Goal: Task Accomplishment & Management: Use online tool/utility

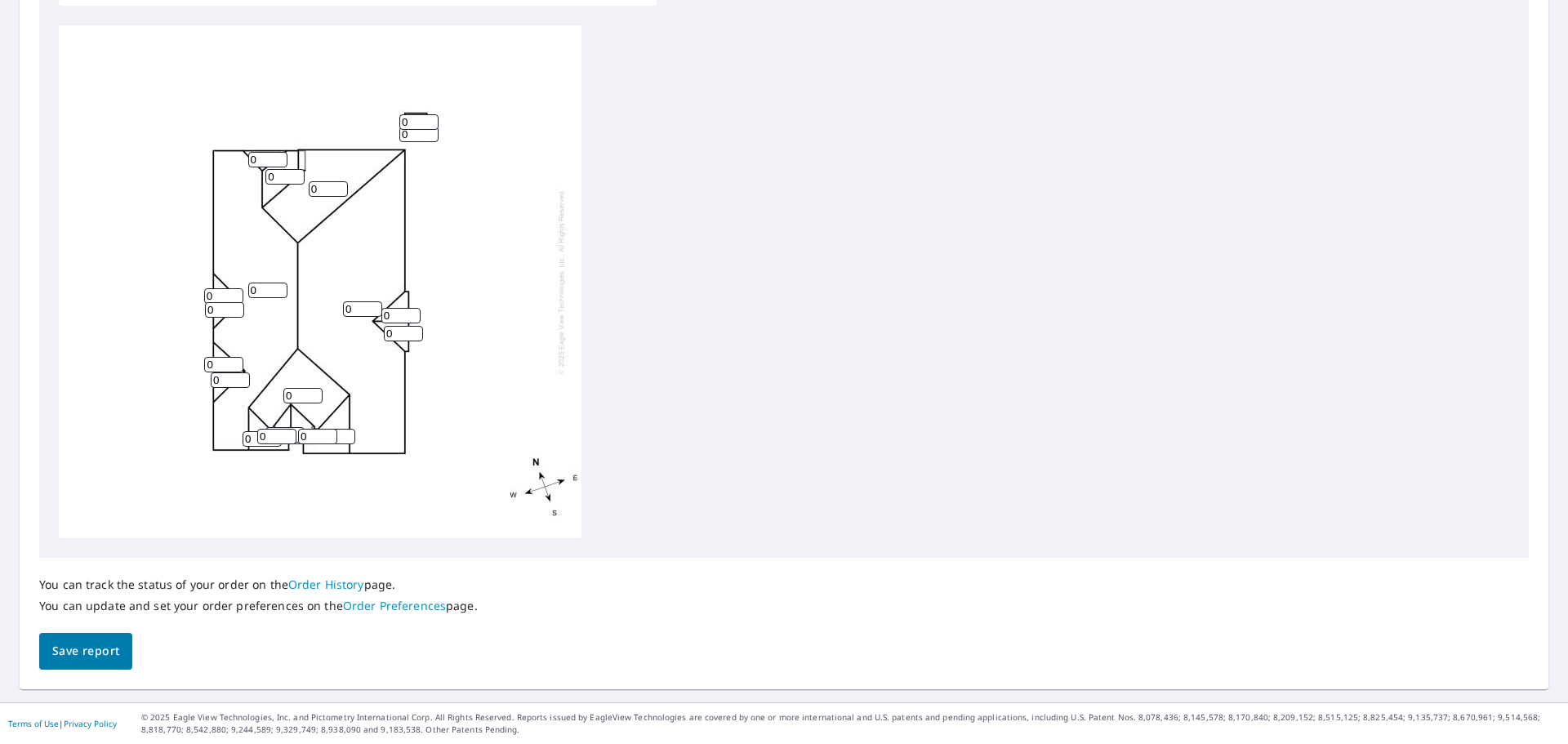
scroll to position [304, 0]
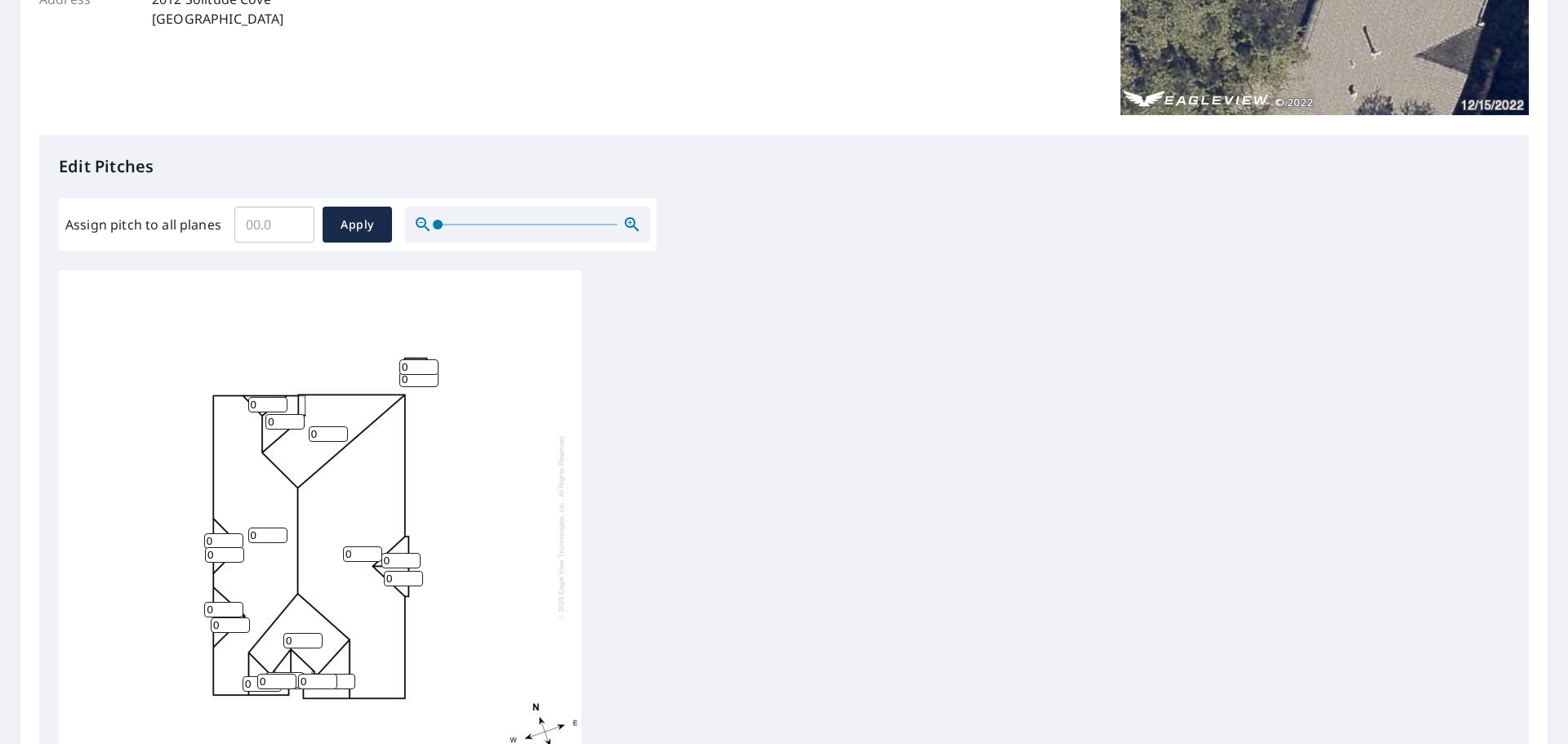
click at [285, 229] on input "Assign pitch to all planes" at bounding box center [274, 224] width 80 height 46
type input "8"
click at [327, 222] on button "Apply" at bounding box center [357, 224] width 69 height 36
type input "8"
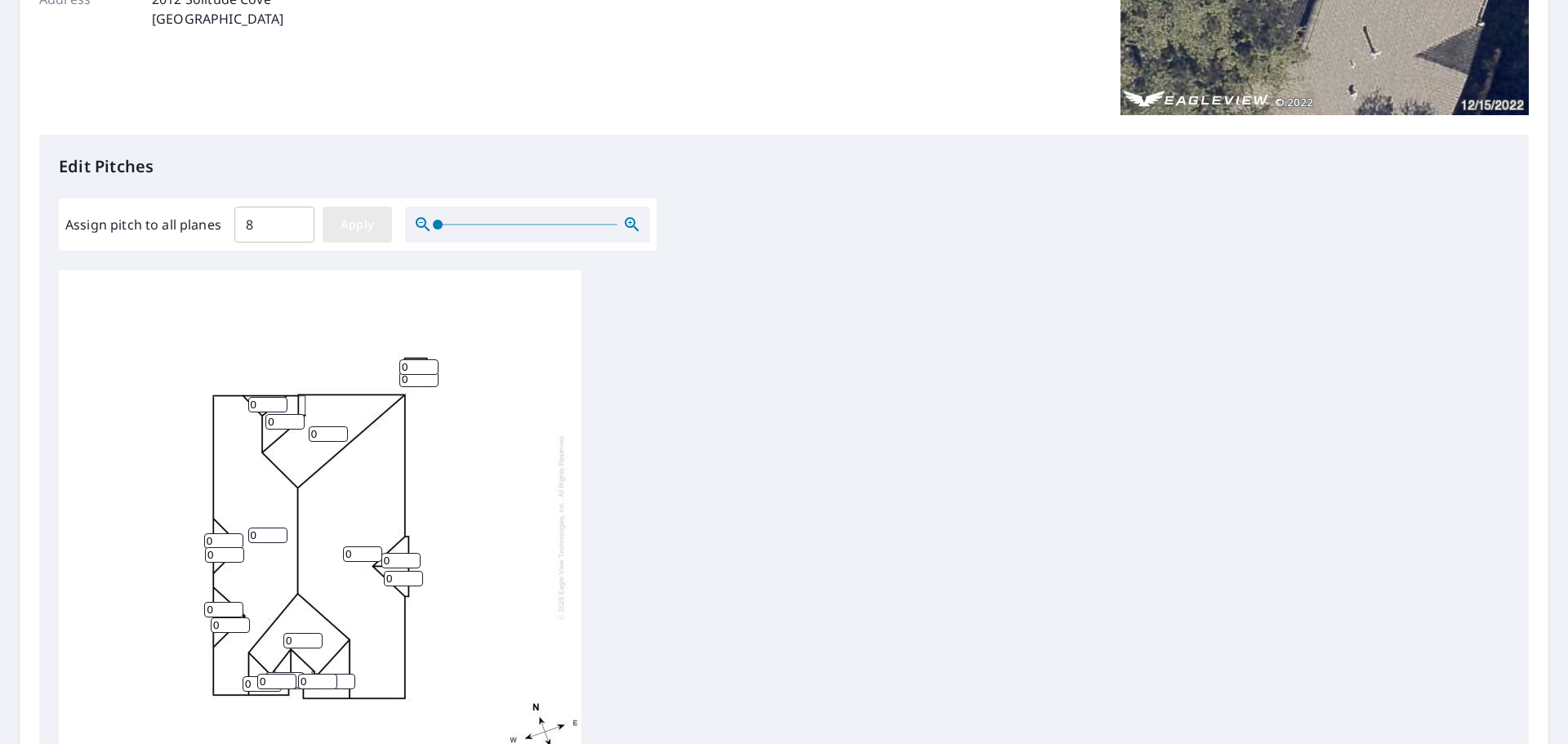
type input "8"
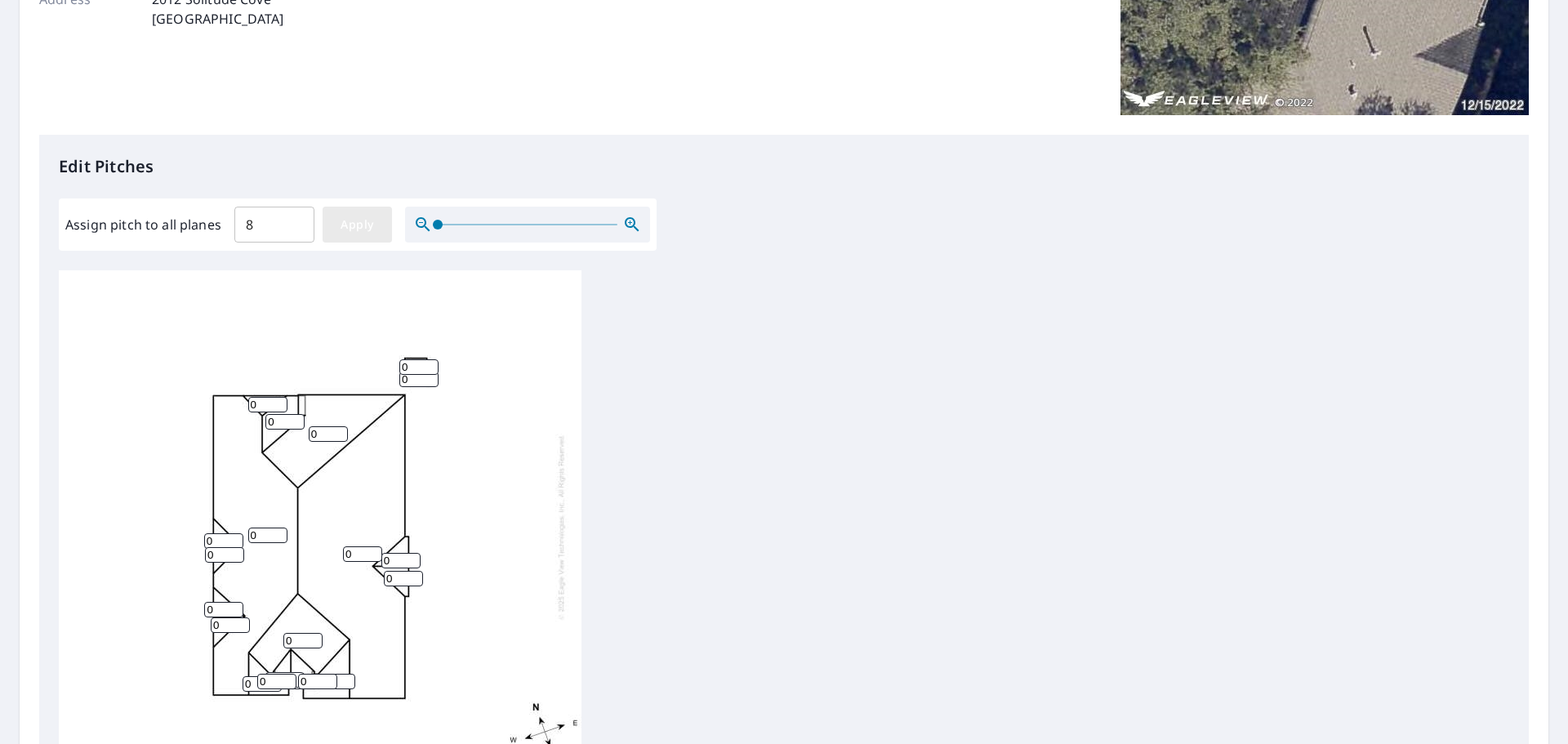
type input "8"
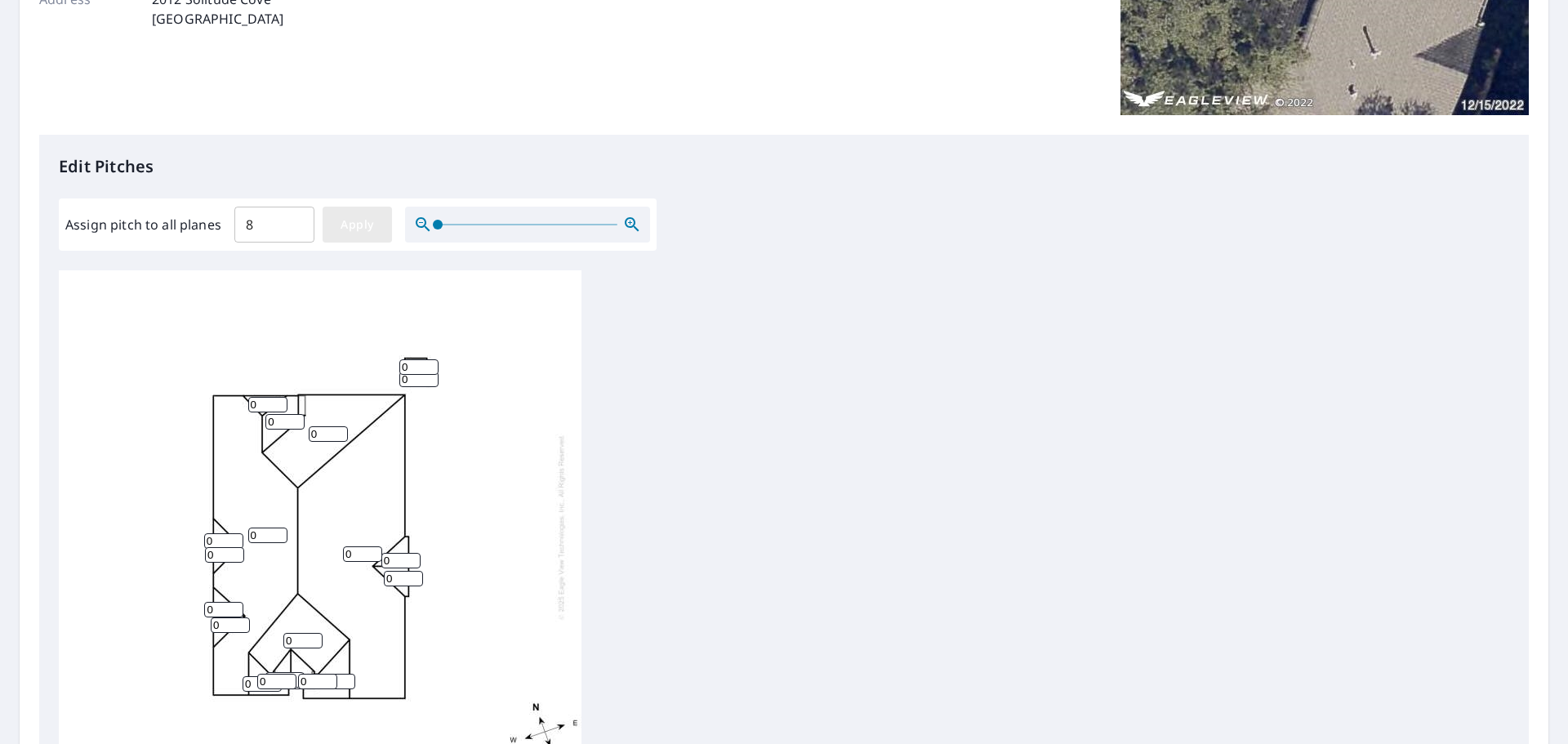
type input "8"
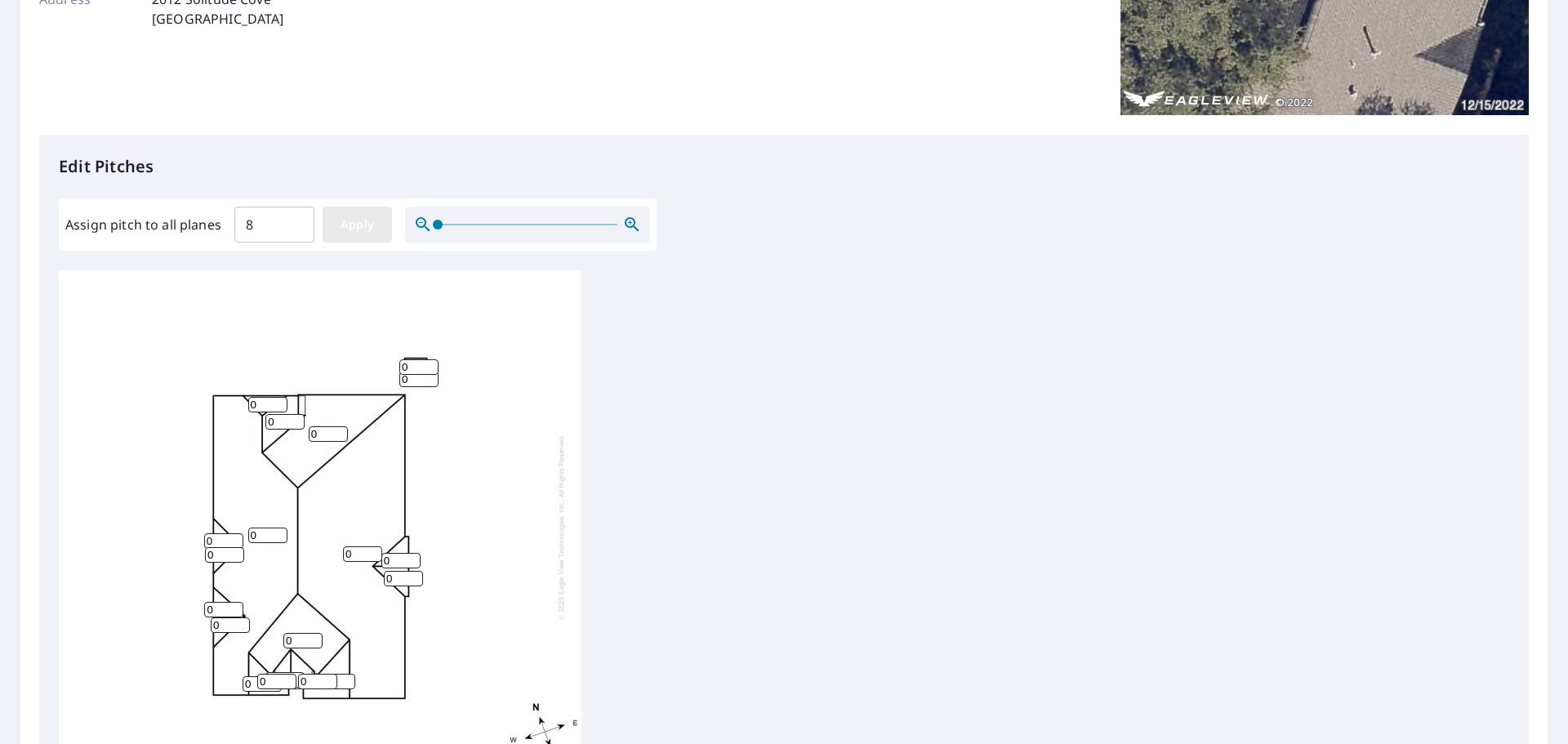
type input "8"
click at [351, 217] on span "Apply" at bounding box center [358, 225] width 43 height 20
click at [366, 230] on span "Apply" at bounding box center [358, 225] width 43 height 20
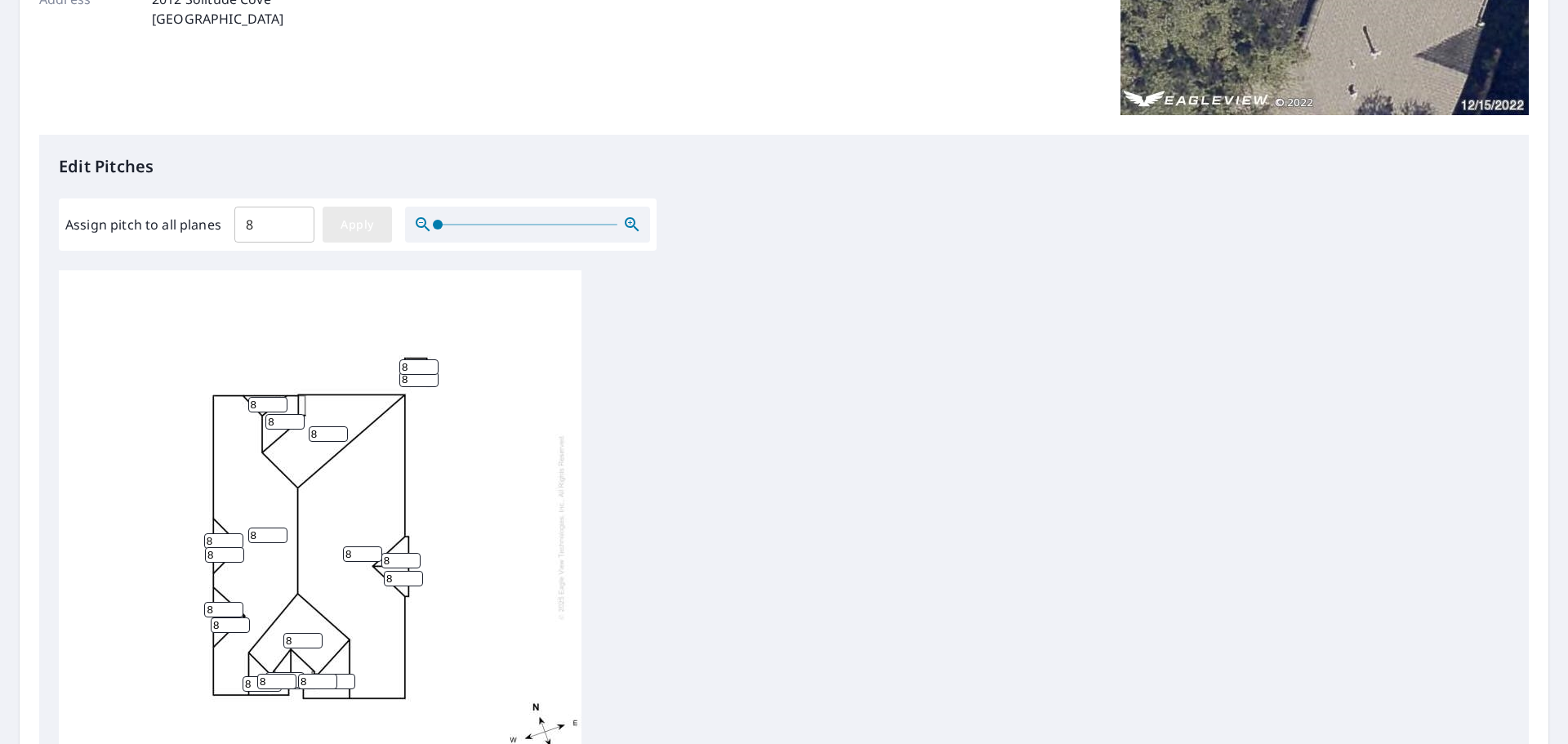
click at [333, 234] on button "Apply" at bounding box center [357, 224] width 69 height 36
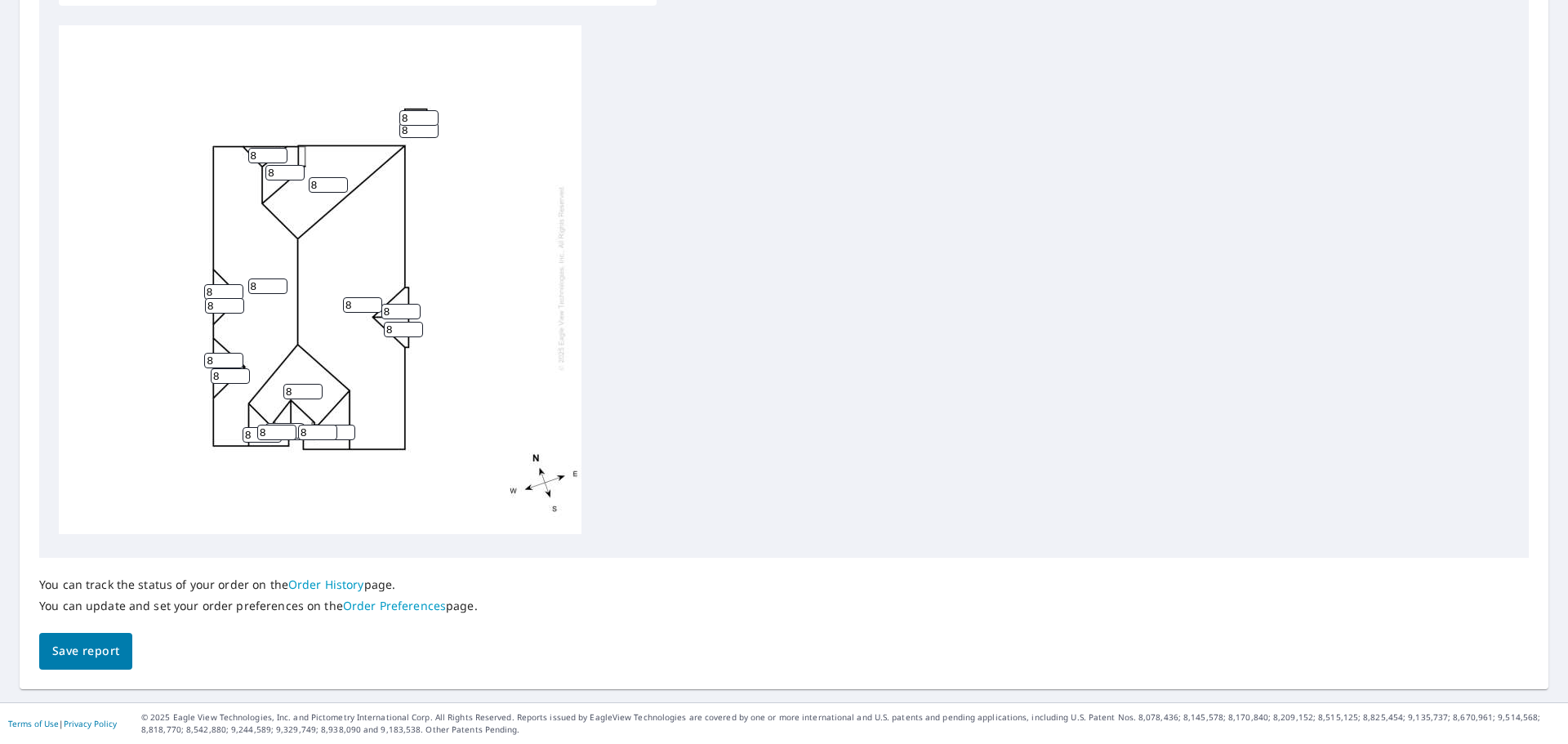
click at [74, 653] on span "Save report" at bounding box center [86, 651] width 67 height 20
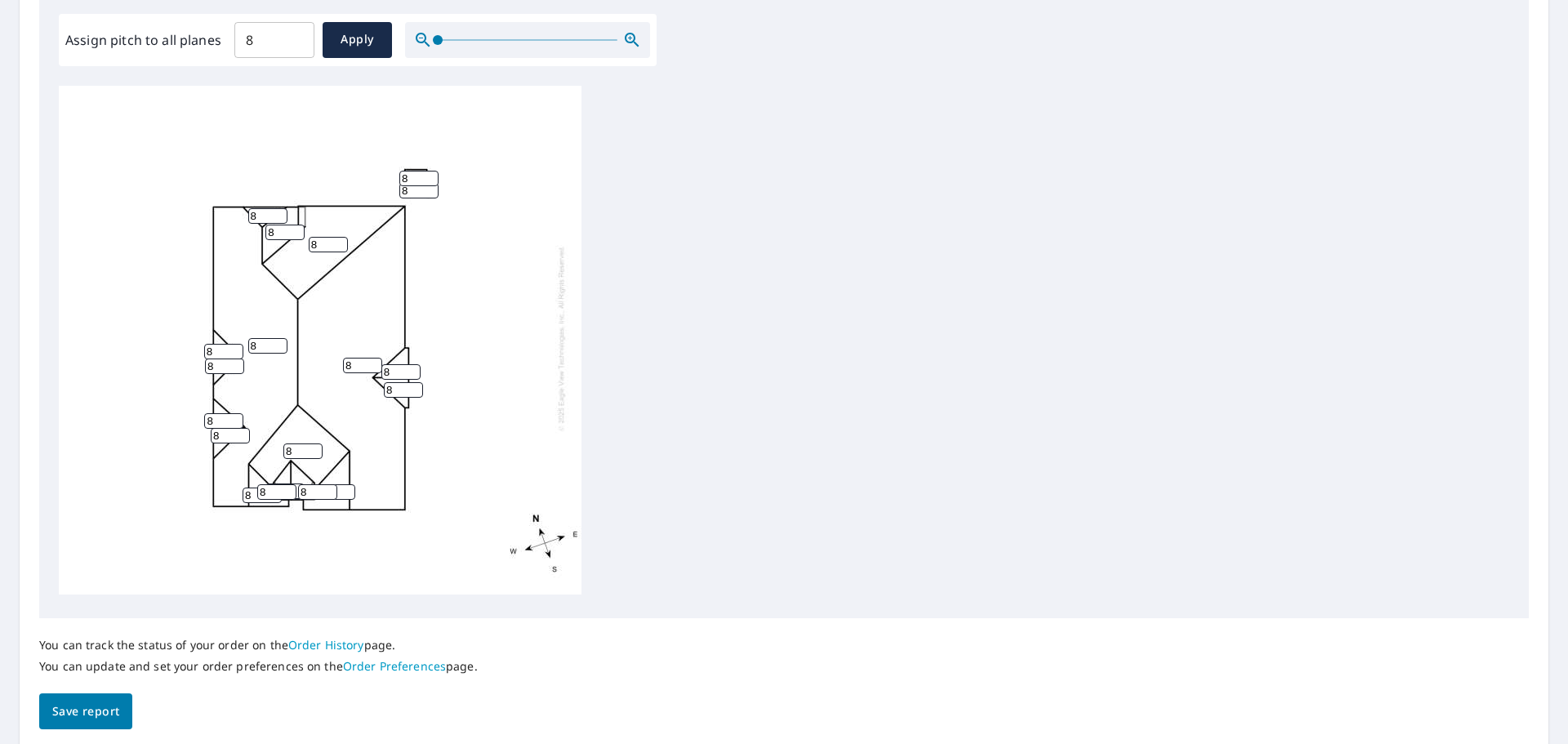
scroll to position [0, 0]
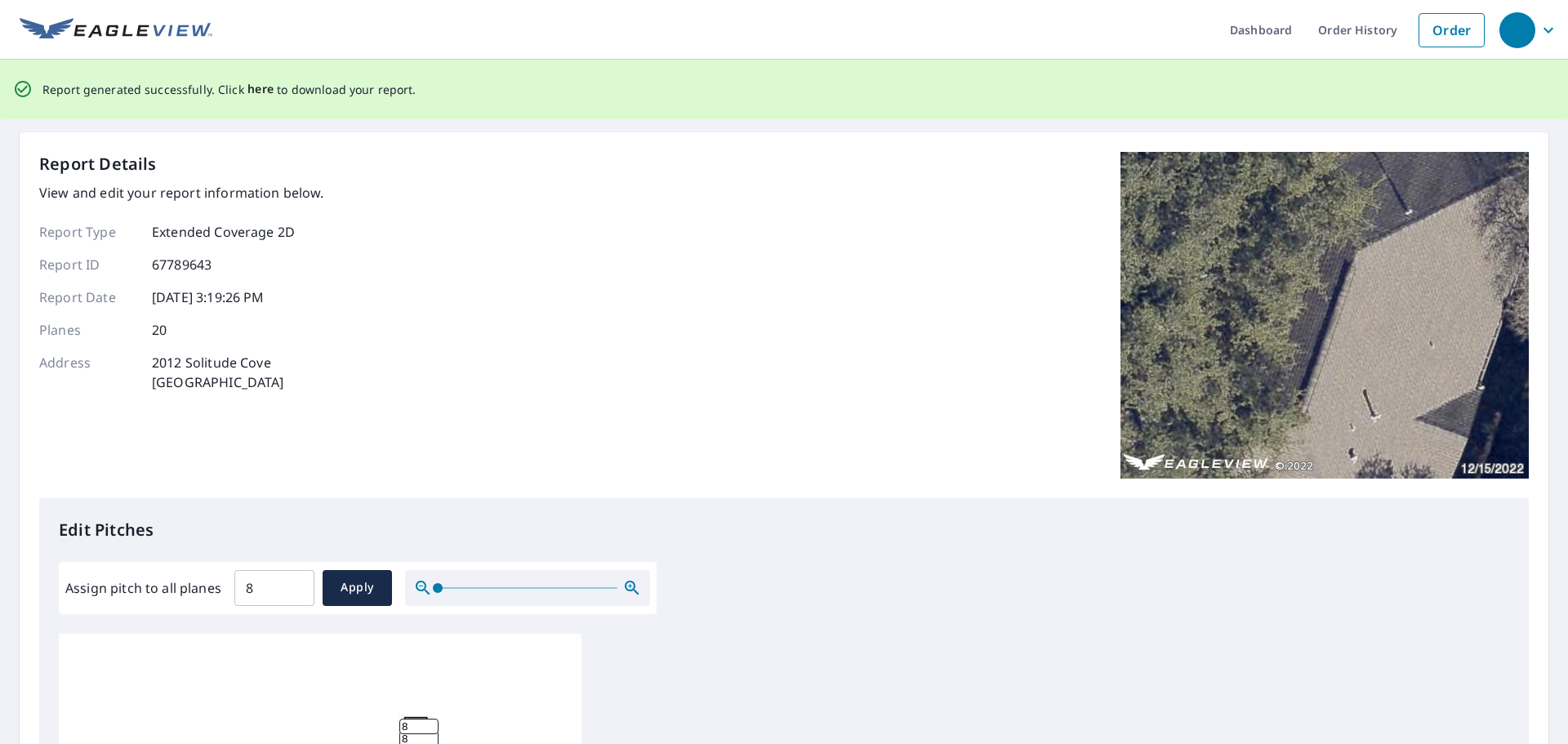
click at [261, 85] on span "here" at bounding box center [261, 89] width 27 height 20
